Goal: Information Seeking & Learning: Learn about a topic

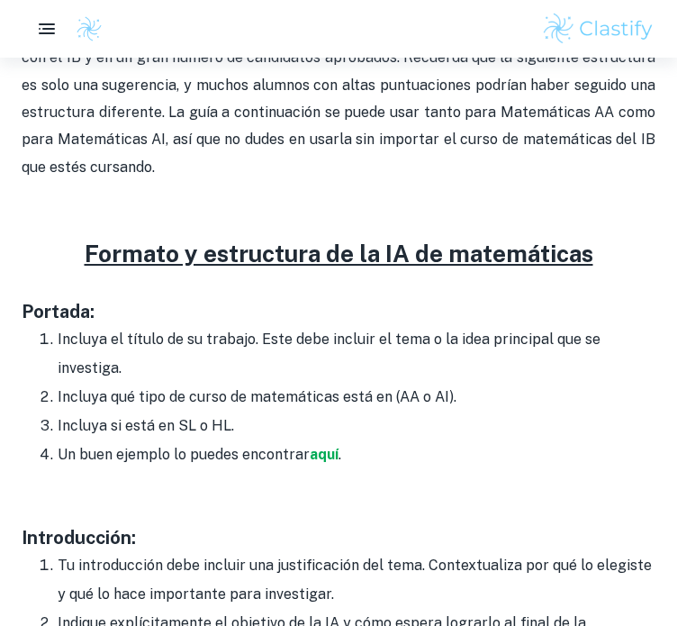
scroll to position [883, 0]
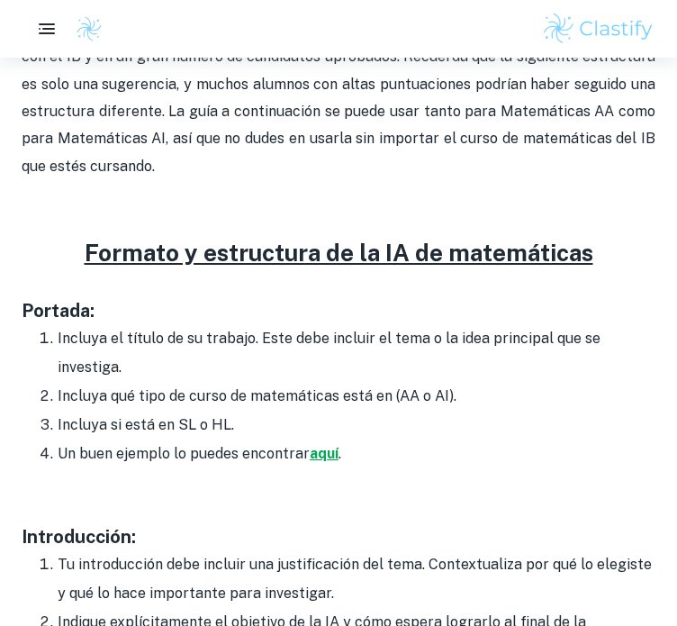
click at [321, 445] on font "aquí" at bounding box center [324, 453] width 29 height 17
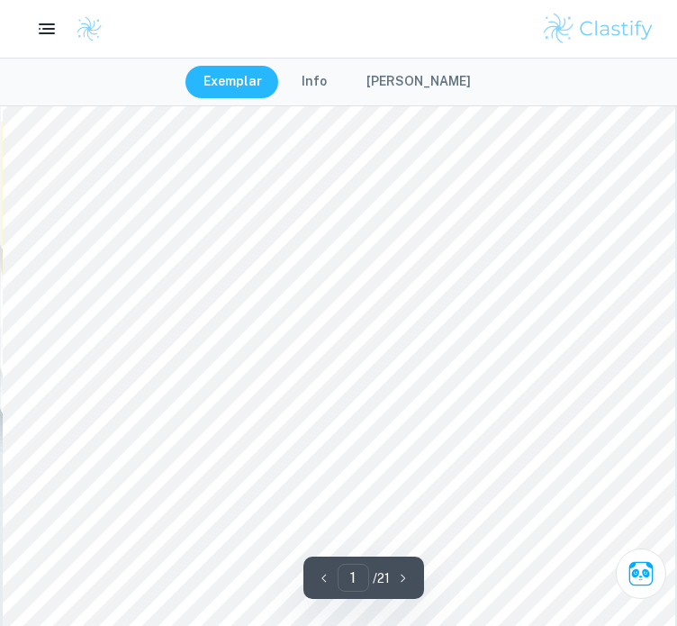
scroll to position [129, 0]
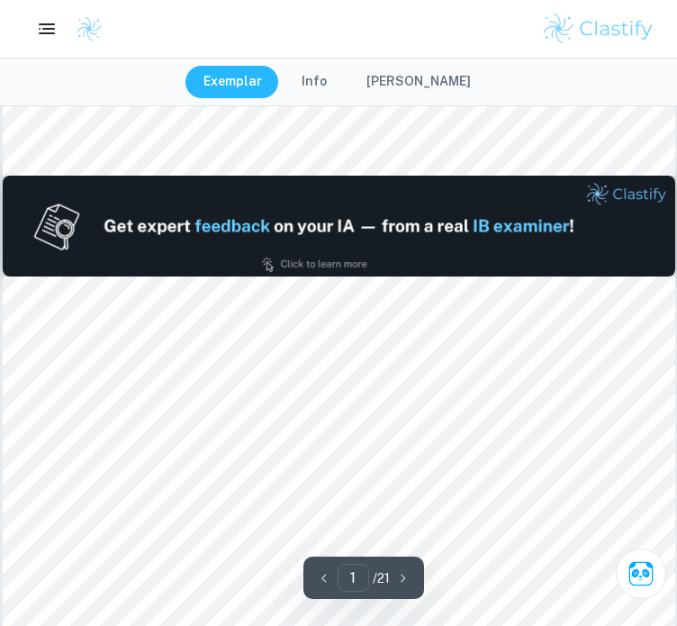
type input "2"
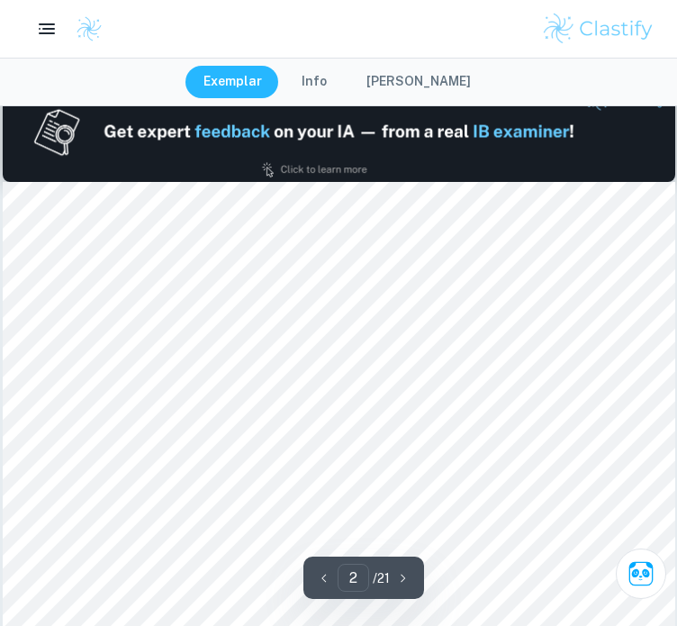
scroll to position [973, 0]
